Goal: Check status: Check status

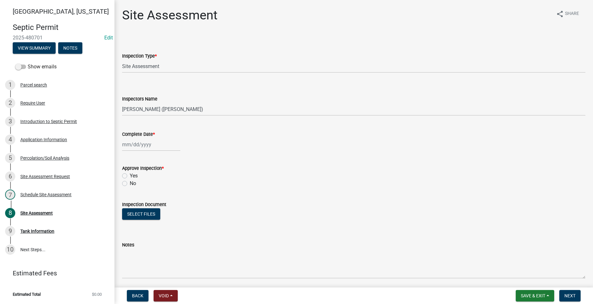
select select "cee7aade-c60a-47dc-8b48-e4cdff881902"
select select "dbe3a1b9-a4b3-48fa-b9c0-fee70399abae"
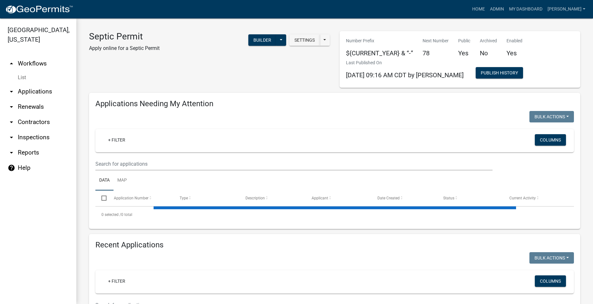
select select "2: 50"
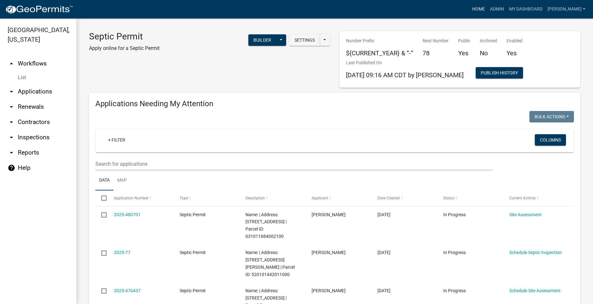
click at [487, 7] on link "Home" at bounding box center [479, 9] width 18 height 12
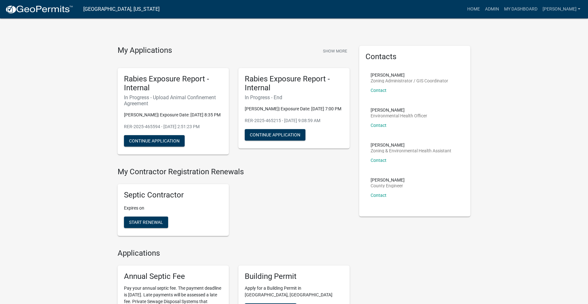
drag, startPoint x: 146, startPoint y: 11, endPoint x: 83, endPoint y: 54, distance: 75.8
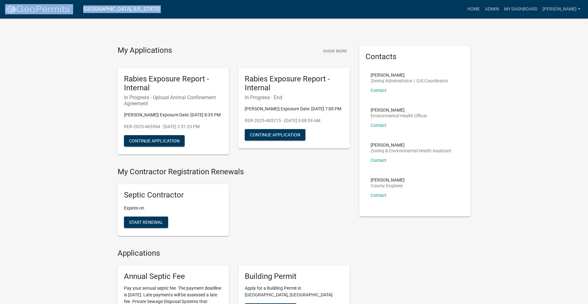
drag, startPoint x: 142, startPoint y: 6, endPoint x: 46, endPoint y: 16, distance: 96.2
click at [46, 16] on nav "[GEOGRAPHIC_DATA], [US_STATE] more_horiz Home Admin My Dashboard [PERSON_NAME] …" at bounding box center [294, 9] width 588 height 18
copy nav "[GEOGRAPHIC_DATA], [US_STATE] more_horiz"
click at [106, 16] on nav "[GEOGRAPHIC_DATA], [US_STATE] more_horiz Home Admin My Dashboard [PERSON_NAME] …" at bounding box center [294, 9] width 588 height 18
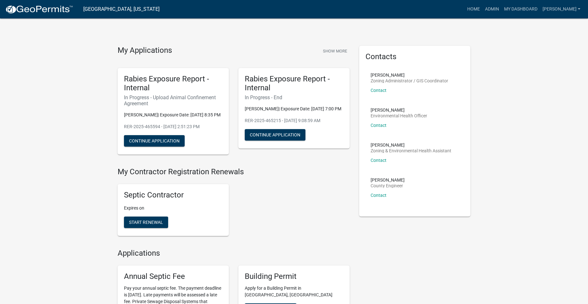
drag, startPoint x: 36, startPoint y: 9, endPoint x: 18, endPoint y: 63, distance: 56.9
click at [502, 10] on link "Admin" at bounding box center [492, 9] width 19 height 12
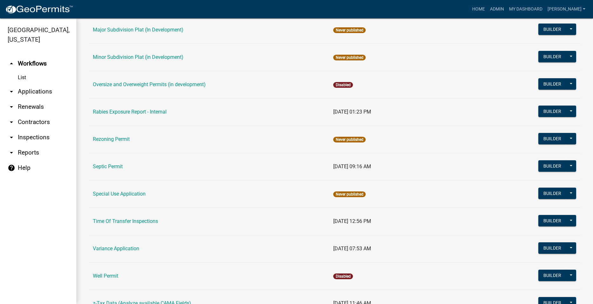
scroll to position [343, 0]
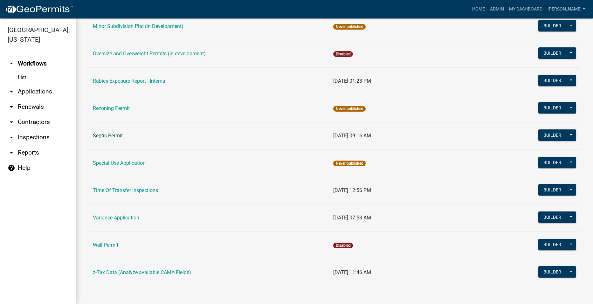
click at [101, 134] on link "Septic Permit" at bounding box center [108, 136] width 30 height 6
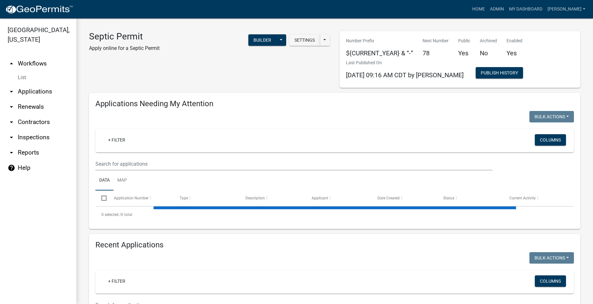
select select "2: 50"
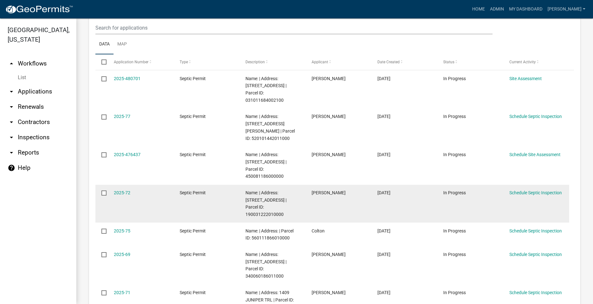
scroll to position [159, 0]
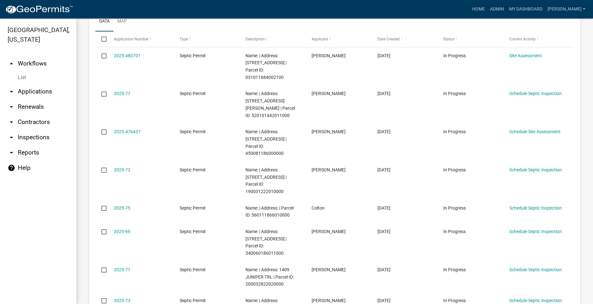
click at [46, 84] on link "arrow_drop_down Applications" at bounding box center [38, 91] width 76 height 15
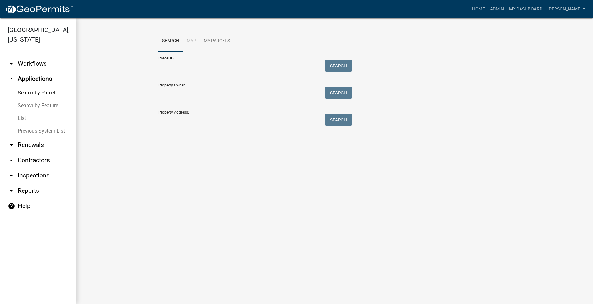
click at [204, 120] on input "Property Address:" at bounding box center [236, 120] width 157 height 13
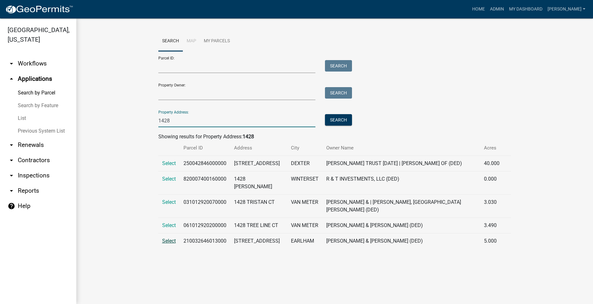
type input "1428"
click at [169, 244] on span "Select" at bounding box center [169, 241] width 14 height 6
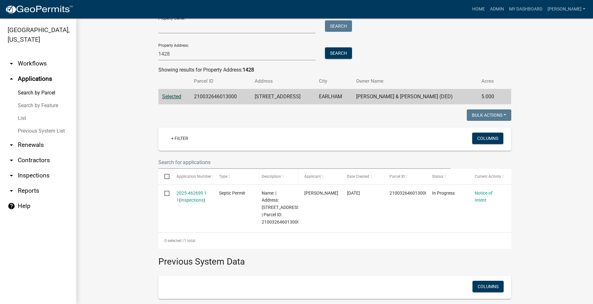
scroll to position [95, 0]
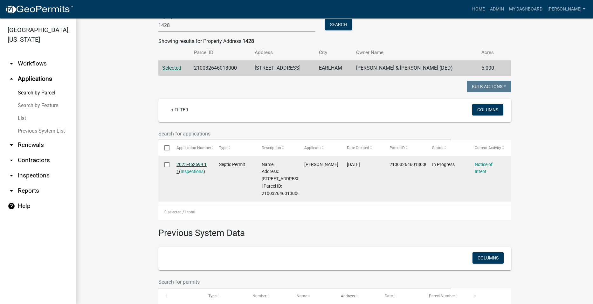
click at [185, 162] on link "2025-462699 1 1" at bounding box center [191, 168] width 30 height 12
